Goal: Information Seeking & Learning: Learn about a topic

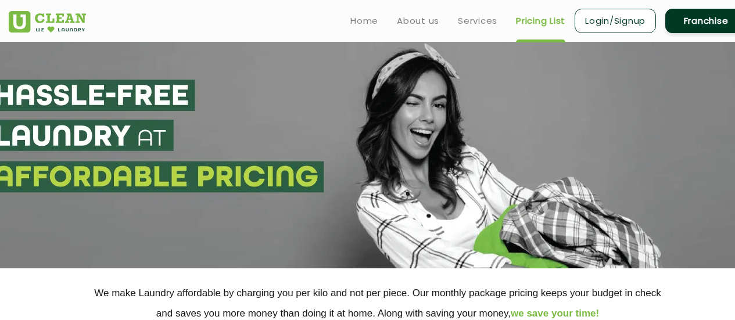
select select "4"
select select
click at [381, 28] on ul "Home About us Services Pricing List Login/Signup Franchise" at bounding box center [544, 20] width 406 height 27
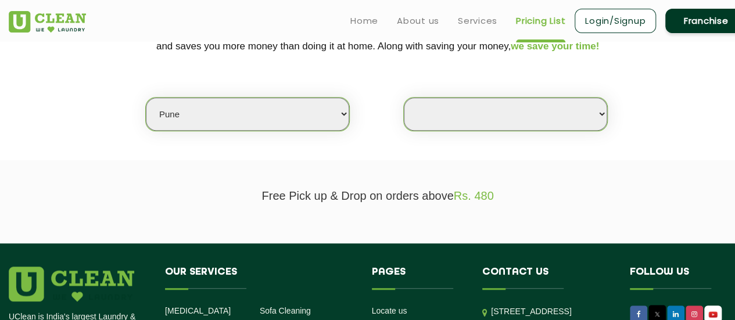
scroll to position [263, 0]
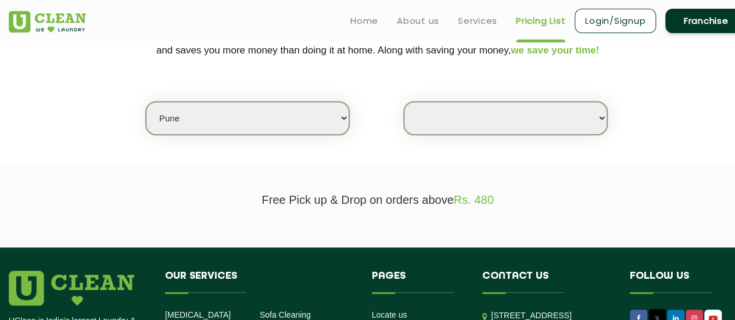
click at [521, 113] on select "Select Store" at bounding box center [505, 118] width 203 height 33
click at [485, 116] on select "Select Store" at bounding box center [505, 118] width 203 height 33
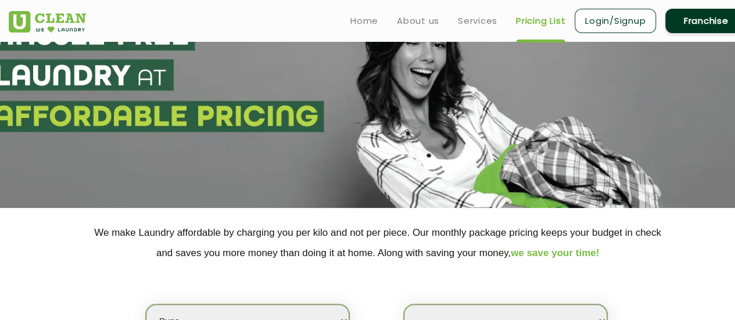
scroll to position [0, 0]
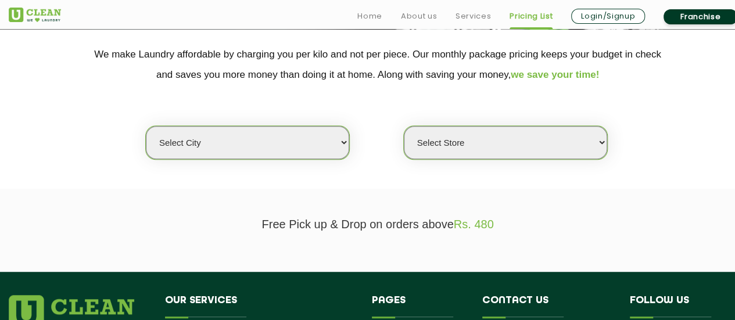
scroll to position [240, 0]
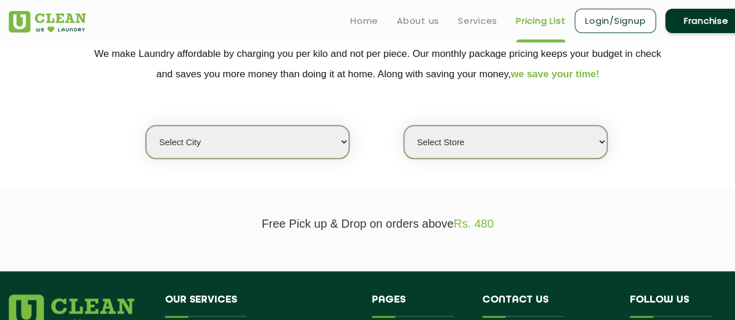
click at [323, 147] on select "Select city [GEOGRAPHIC_DATA] [GEOGRAPHIC_DATA] [GEOGRAPHIC_DATA] [GEOGRAPHIC_D…" at bounding box center [247, 142] width 203 height 33
select select "36"
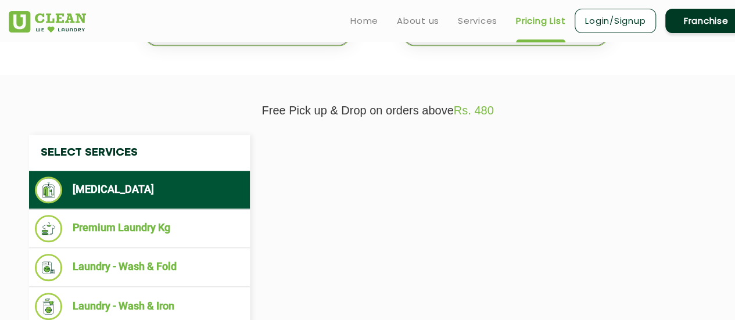
scroll to position [220, 0]
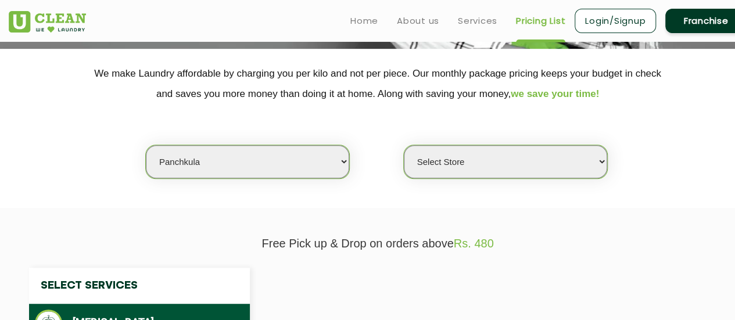
select select "0"
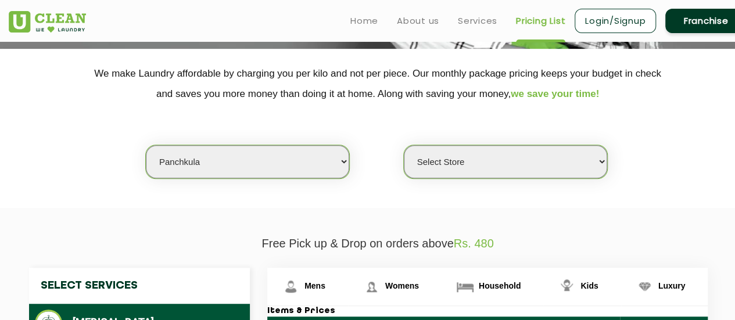
click at [283, 163] on select "Select city [GEOGRAPHIC_DATA] [GEOGRAPHIC_DATA] [GEOGRAPHIC_DATA] [GEOGRAPHIC_D…" at bounding box center [247, 161] width 203 height 33
select select "4"
click at [146, 145] on select "Select city [GEOGRAPHIC_DATA] [GEOGRAPHIC_DATA] [GEOGRAPHIC_DATA] [GEOGRAPHIC_D…" at bounding box center [247, 161] width 203 height 33
click at [478, 151] on select "Select Store [GEOGRAPHIC_DATA] [GEOGRAPHIC_DATA] [GEOGRAPHIC_DATA] [GEOGRAPHIC_…" at bounding box center [505, 161] width 203 height 33
select select "333"
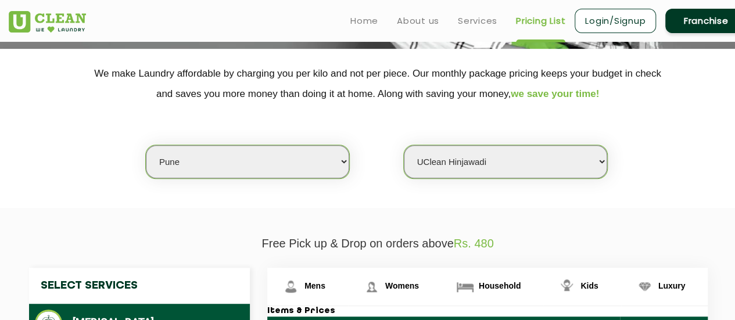
click at [404, 145] on select "Select Store [GEOGRAPHIC_DATA] [GEOGRAPHIC_DATA] [GEOGRAPHIC_DATA] [GEOGRAPHIC_…" at bounding box center [505, 161] width 203 height 33
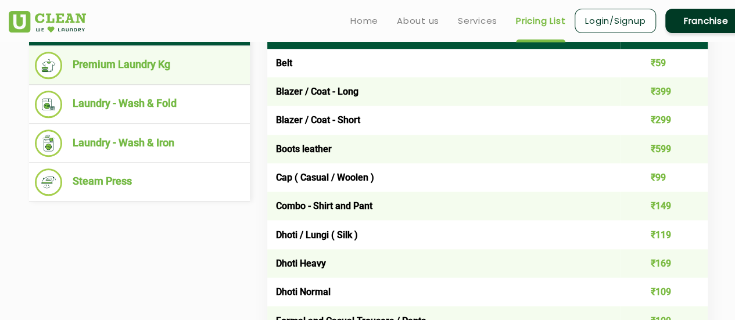
scroll to position [520, 0]
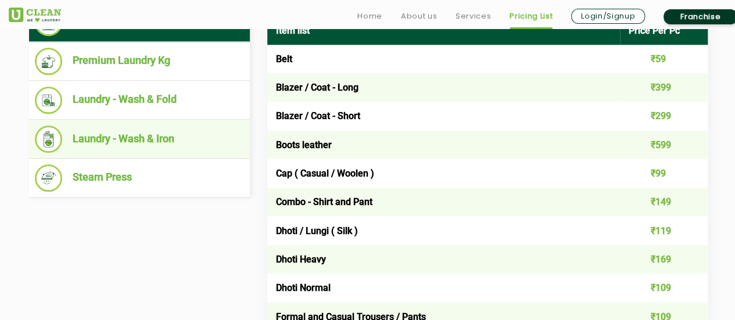
click at [124, 139] on li "Laundry - Wash & Iron" at bounding box center [139, 139] width 209 height 27
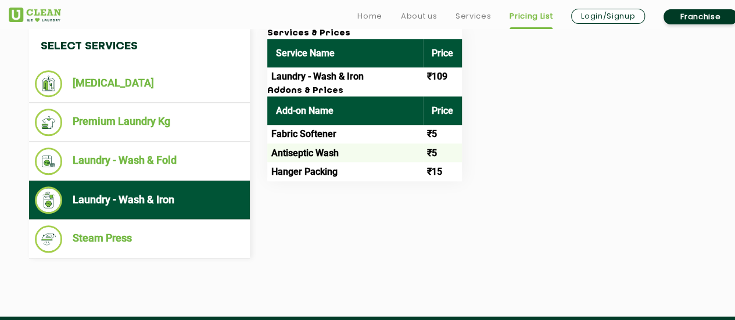
scroll to position [460, 0]
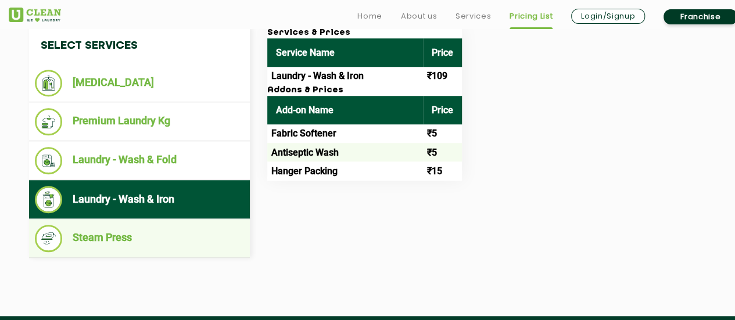
click at [114, 227] on li "Steam Press" at bounding box center [139, 238] width 209 height 27
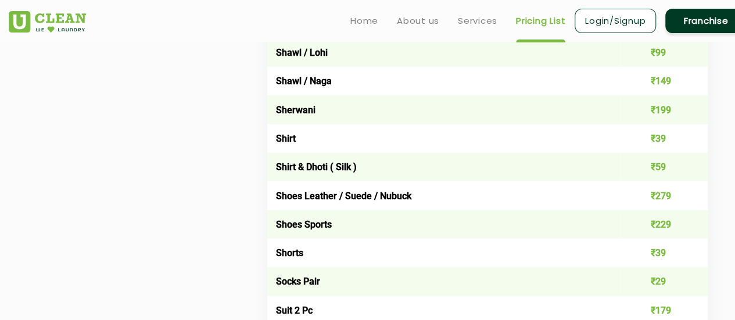
scroll to position [1646, 0]
